Goal: Information Seeking & Learning: Find specific fact

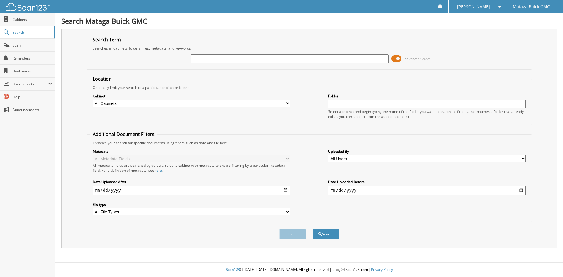
click at [368, 55] on input "text" at bounding box center [290, 58] width 198 height 9
type input "7059962"
click at [313, 229] on button "Search" at bounding box center [326, 234] width 26 height 11
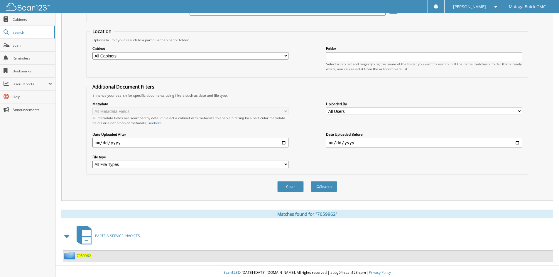
scroll to position [51, 0]
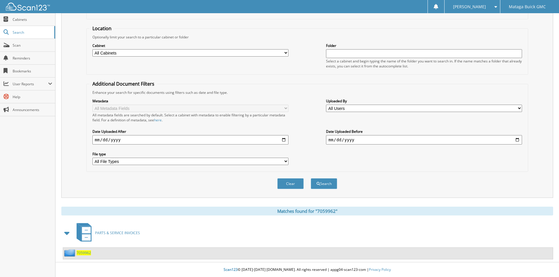
click at [80, 252] on span "7059962" at bounding box center [84, 252] width 14 height 5
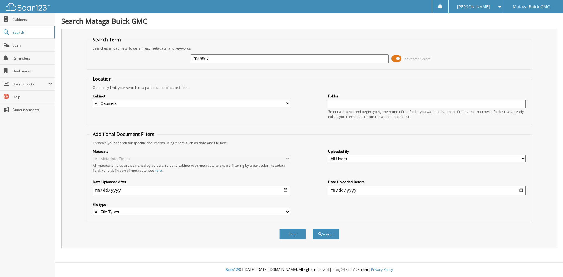
type input "7059967"
click at [313, 229] on button "Search" at bounding box center [326, 234] width 26 height 11
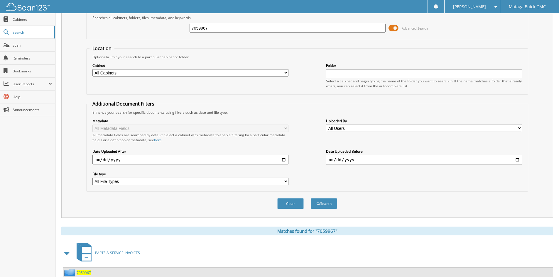
scroll to position [51, 0]
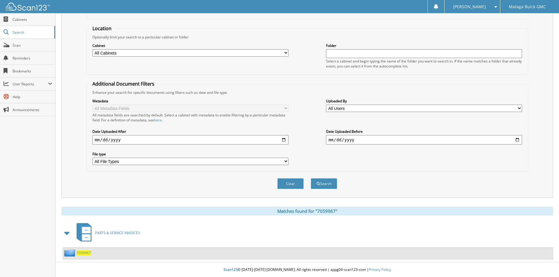
click at [87, 254] on span "7059967" at bounding box center [84, 252] width 14 height 5
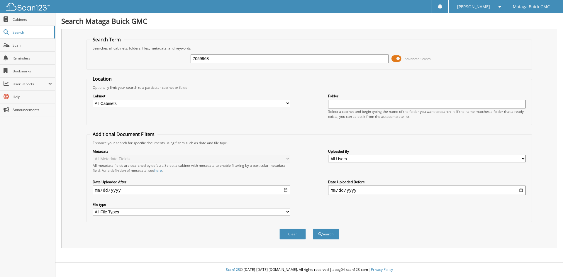
type input "7059968"
click at [313, 229] on button "Search" at bounding box center [326, 234] width 26 height 11
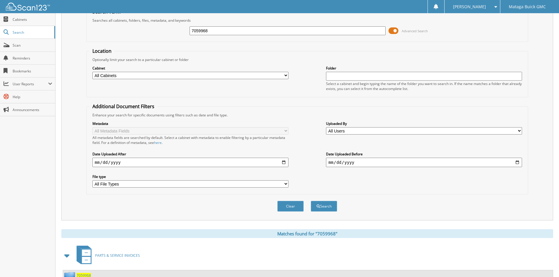
scroll to position [51, 0]
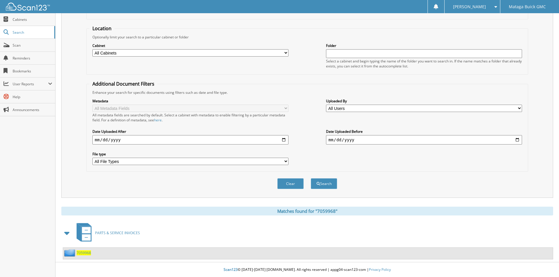
click at [82, 254] on span "7059968" at bounding box center [84, 252] width 14 height 5
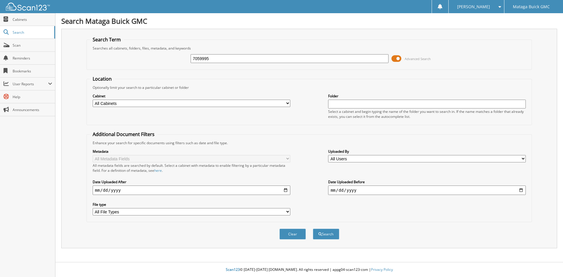
type input "7059995"
click at [313, 229] on button "Search" at bounding box center [326, 234] width 26 height 11
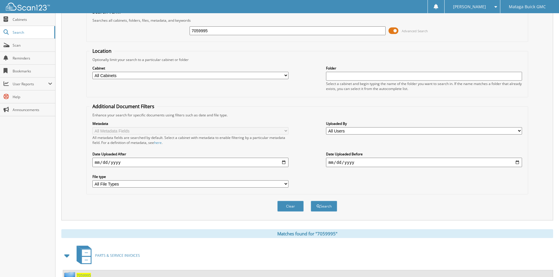
scroll to position [51, 0]
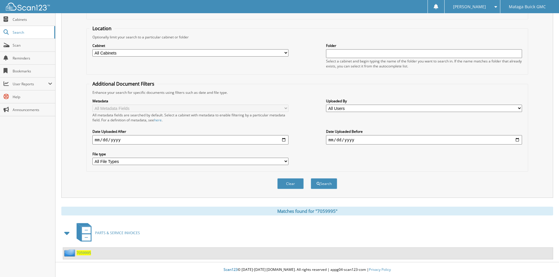
click at [82, 251] on span "7059995" at bounding box center [84, 252] width 14 height 5
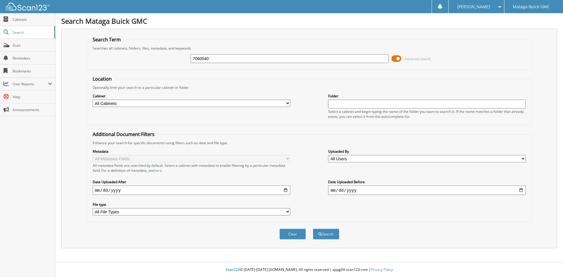
type input "7060040"
click at [313, 229] on button "Search" at bounding box center [326, 234] width 26 height 11
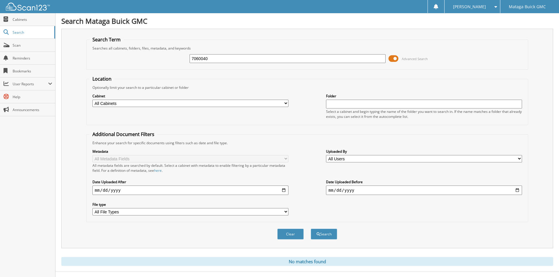
click at [238, 59] on input "7060040" at bounding box center [287, 58] width 196 height 9
type input "7059987"
click at [311, 229] on button "Search" at bounding box center [324, 234] width 26 height 11
click at [238, 59] on input "7059987" at bounding box center [287, 58] width 196 height 9
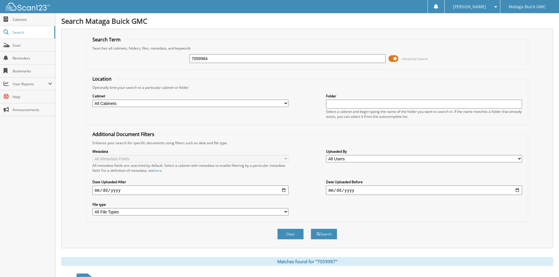
type input "7059984"
click at [311, 229] on button "Search" at bounding box center [324, 234] width 26 height 11
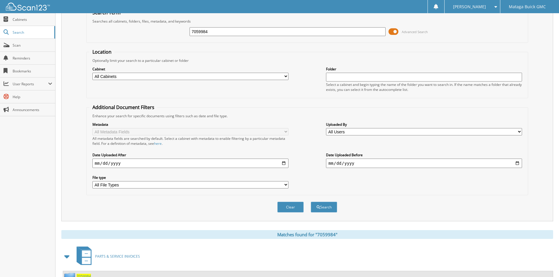
scroll to position [51, 0]
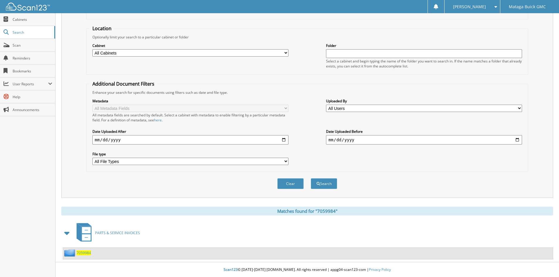
click at [87, 251] on span "7059984" at bounding box center [84, 252] width 14 height 5
